Goal: Task Accomplishment & Management: Manage account settings

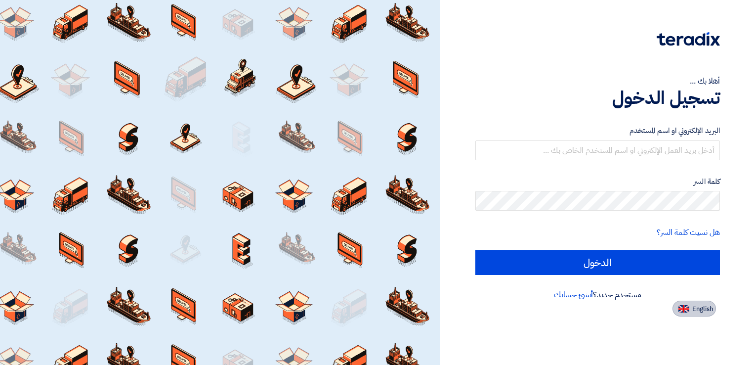
click at [706, 312] on span "English" at bounding box center [702, 308] width 21 height 7
type input "Sign in"
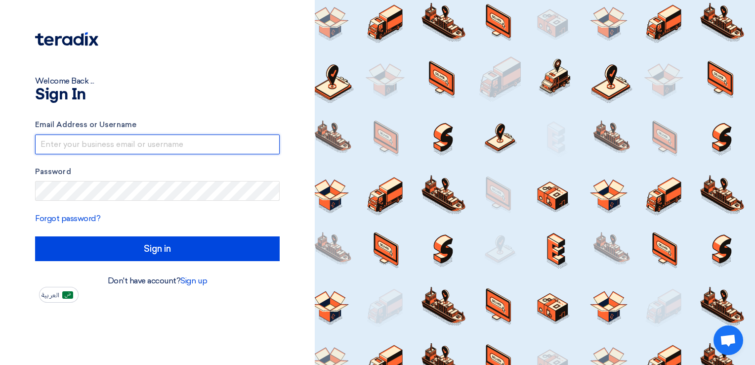
click at [207, 142] on input "text" at bounding box center [157, 144] width 245 height 20
type input "info@bunyantlahl.com"
